Goal: Information Seeking & Learning: Understand process/instructions

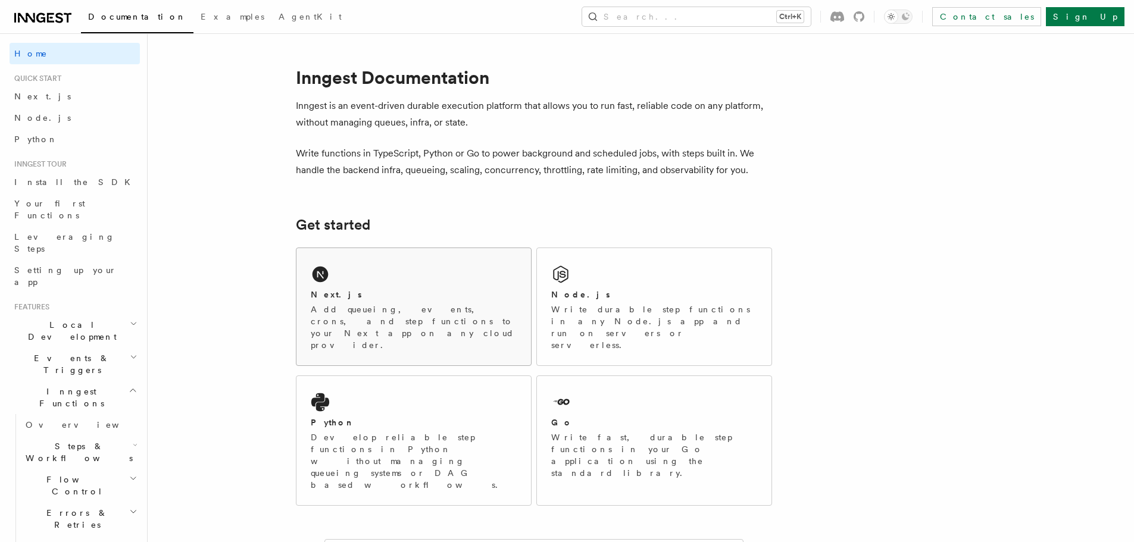
click at [393, 291] on div "Next.js" at bounding box center [414, 295] width 206 height 12
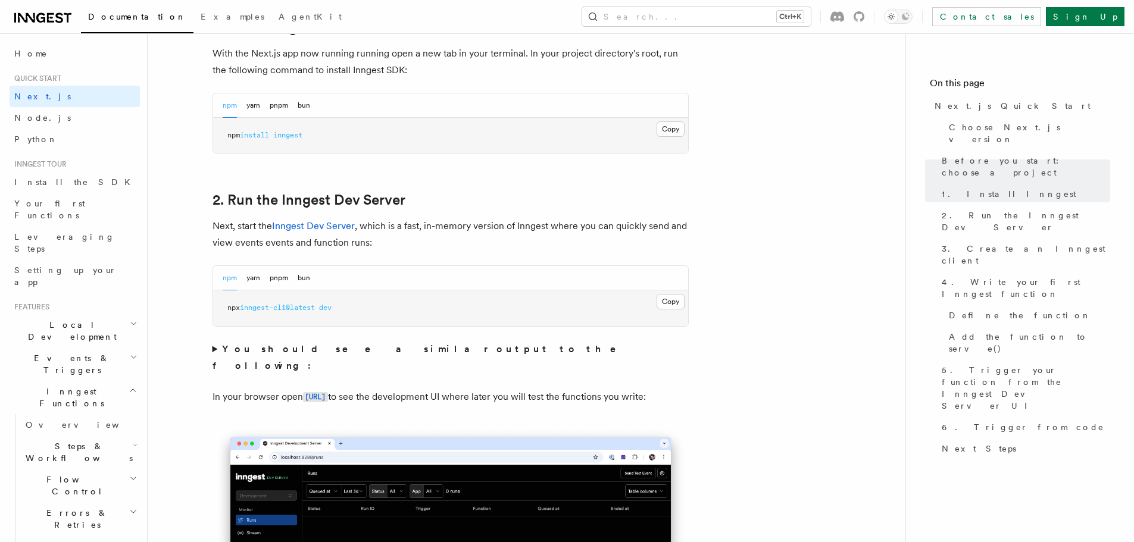
scroll to position [595, 0]
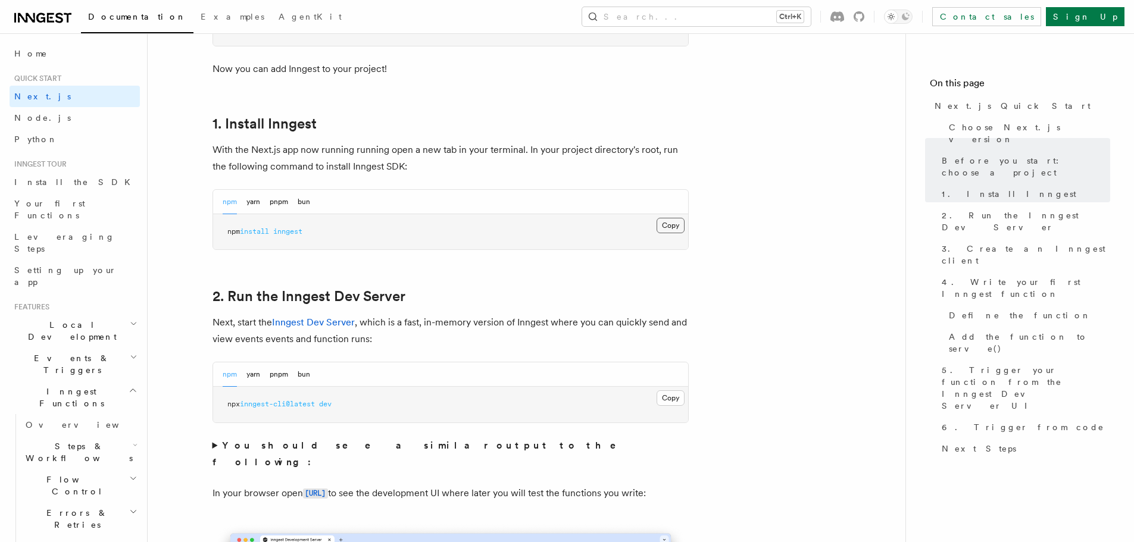
click at [669, 229] on button "Copy Copied" at bounding box center [670, 225] width 28 height 15
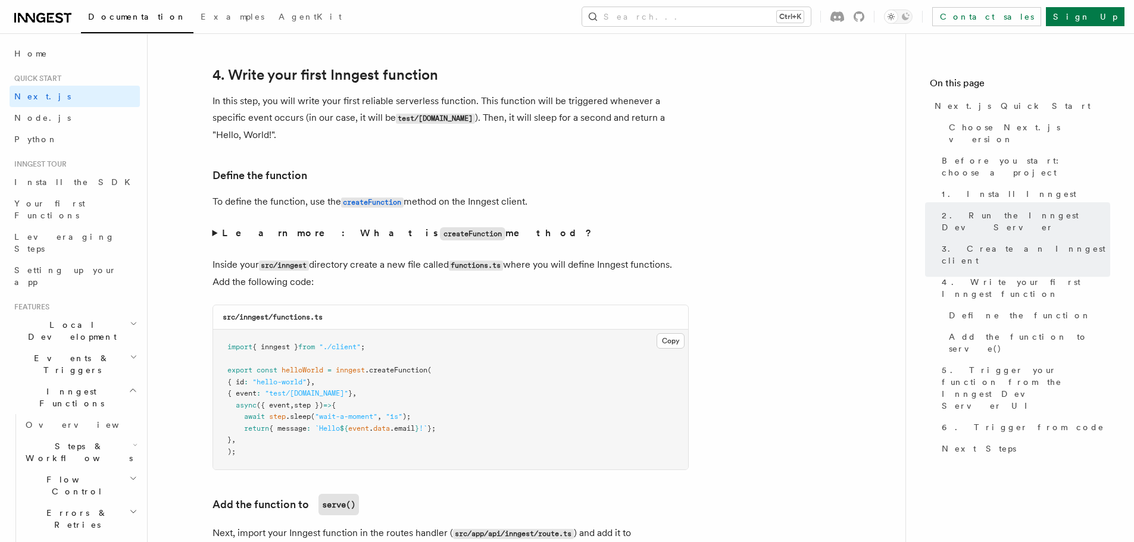
scroll to position [1904, 0]
click at [212, 236] on summary "Learn more: What is createFunction method?" at bounding box center [450, 232] width 476 height 17
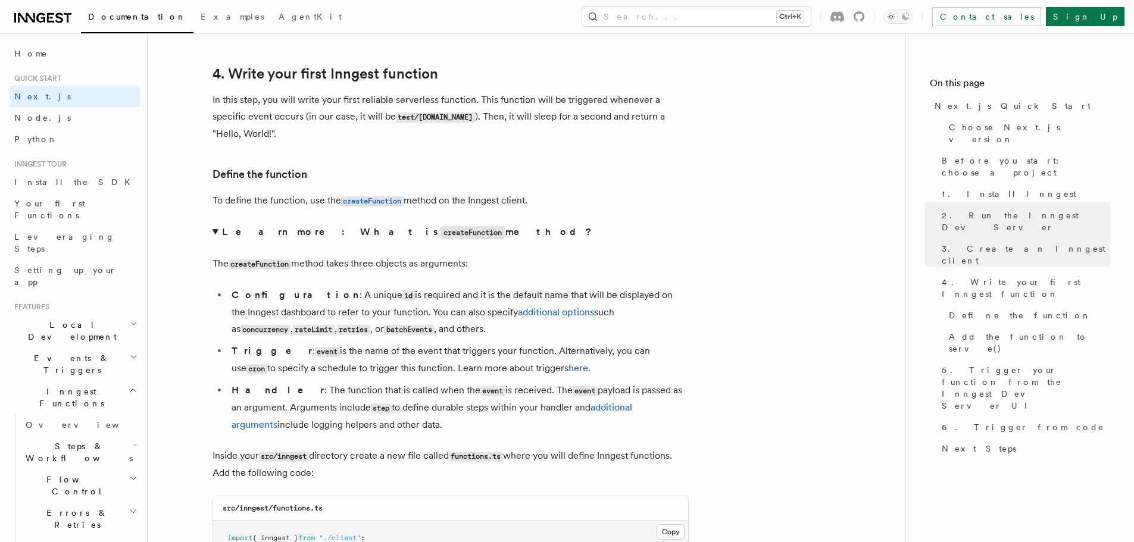
click at [215, 230] on summary "Learn more: What is createFunction method?" at bounding box center [450, 232] width 476 height 17
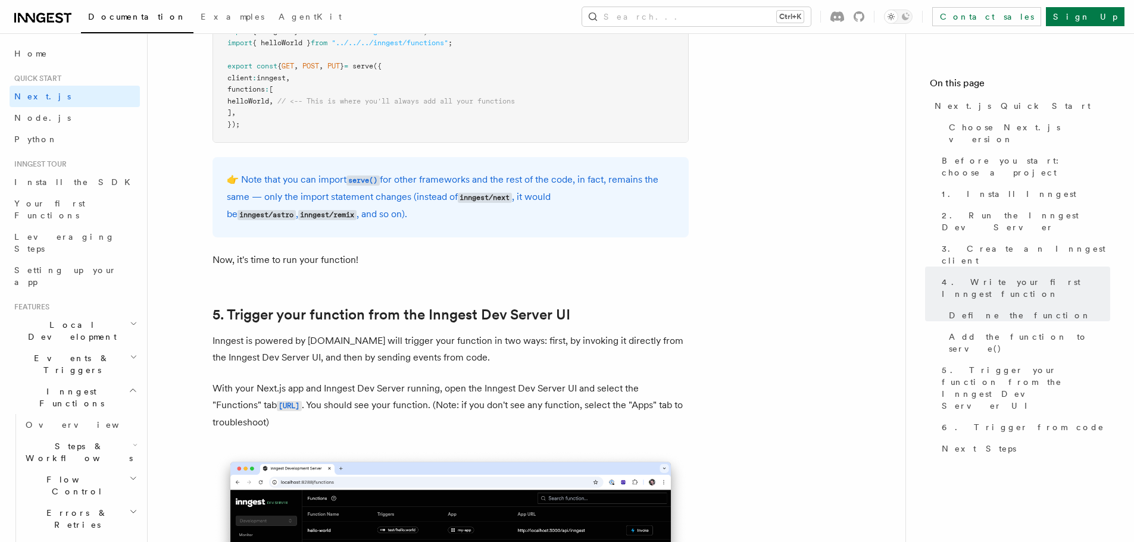
scroll to position [2619, 0]
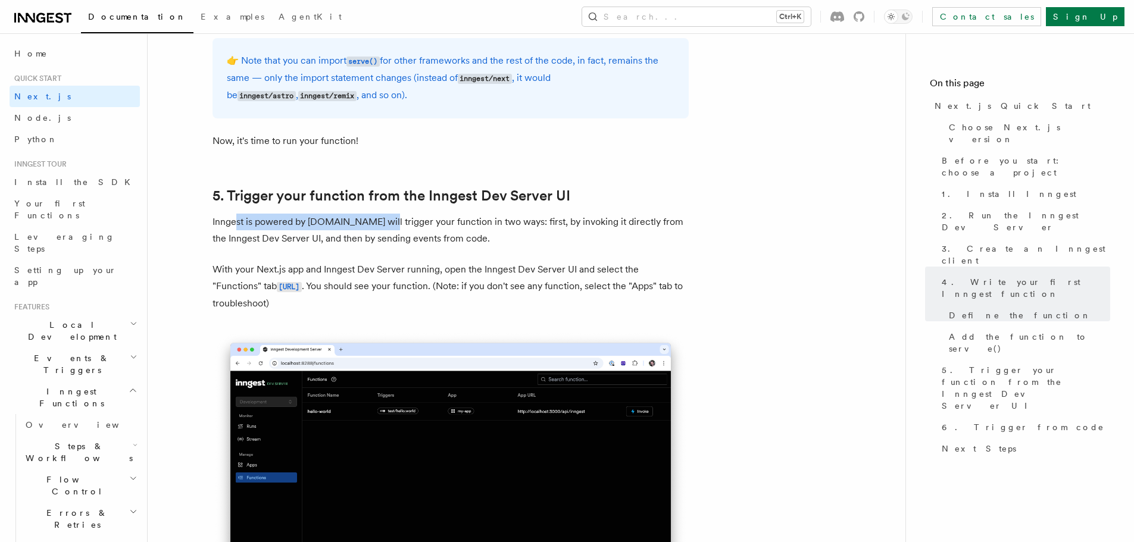
drag, startPoint x: 236, startPoint y: 220, endPoint x: 373, endPoint y: 215, distance: 136.9
click at [373, 215] on p "Inngest is powered by events.You will trigger your function in two ways: first,…" at bounding box center [450, 230] width 476 height 33
click at [433, 223] on p "Inngest is powered by events.You will trigger your function in two ways: first,…" at bounding box center [450, 230] width 476 height 33
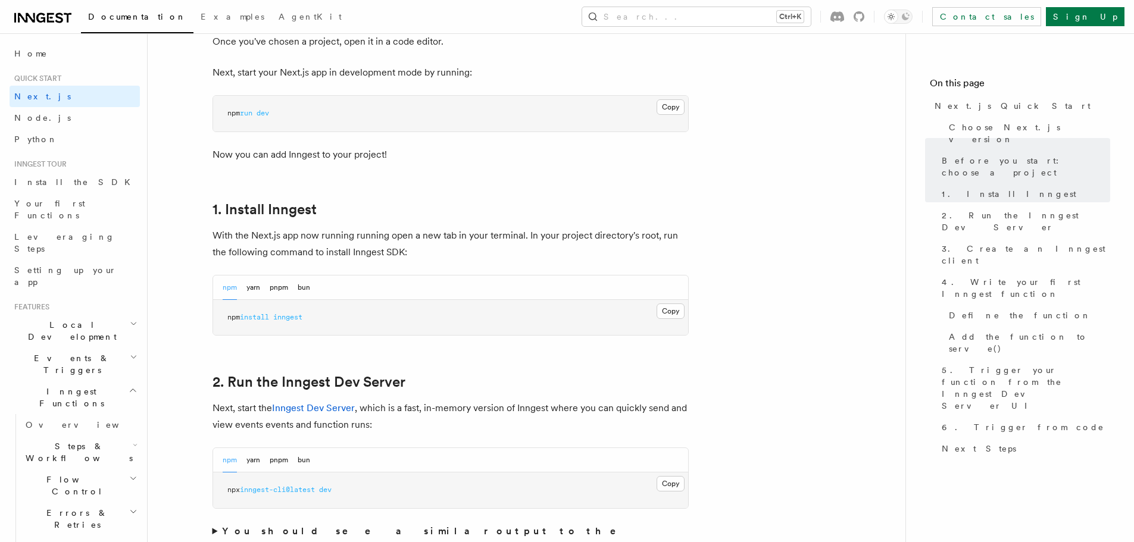
scroll to position [714, 0]
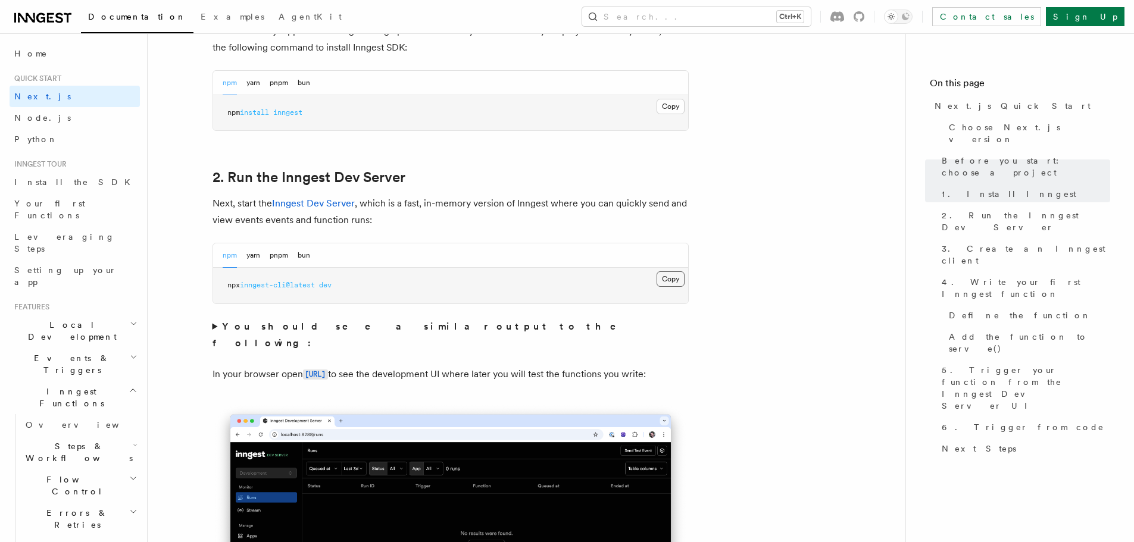
click at [671, 279] on button "Copy Copied" at bounding box center [670, 278] width 28 height 15
